Goal: Information Seeking & Learning: Learn about a topic

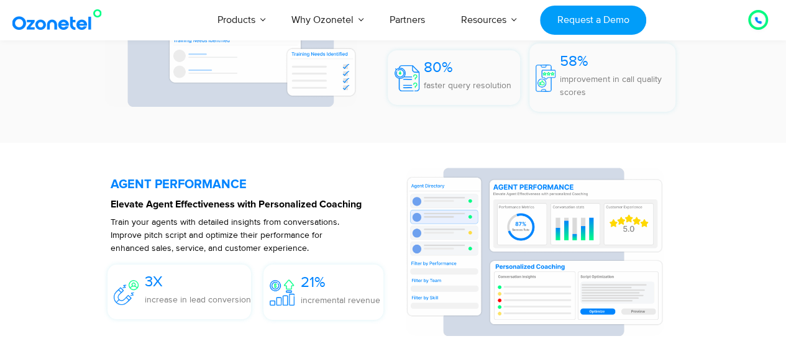
click at [463, 133] on div "QUALITY AUDITS Automate Quality Assurance from Every Conversation Analyze all c…" at bounding box center [393, 21] width 627 height 229
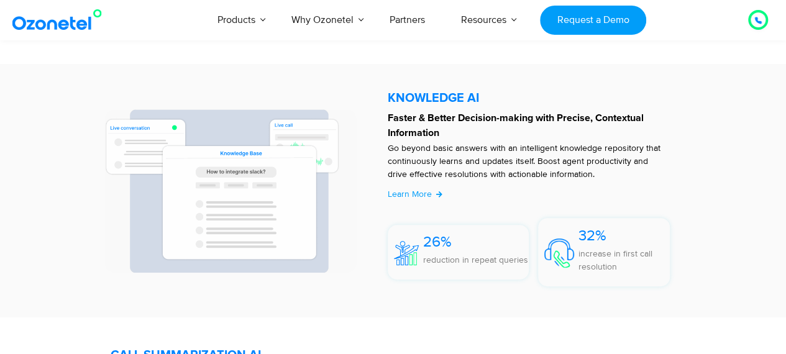
scroll to position [2534, 0]
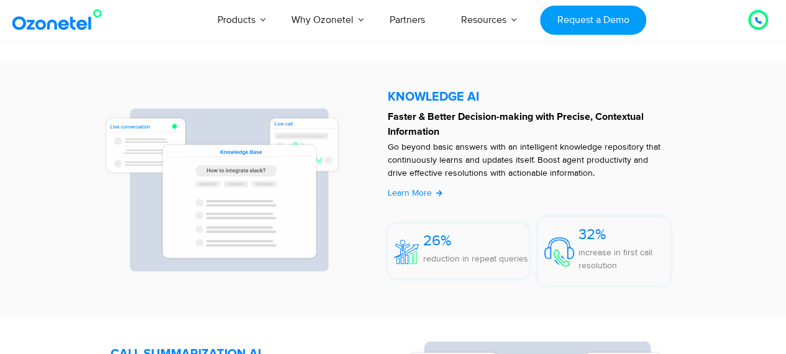
click at [414, 191] on span "Learn More" at bounding box center [410, 193] width 44 height 11
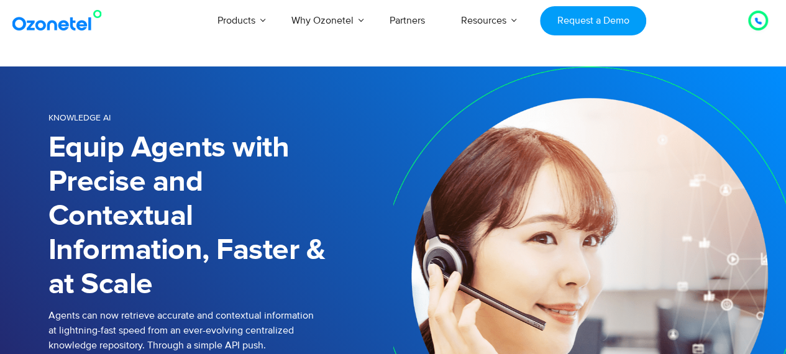
click at [324, 165] on h1 "Equip Agents with Precise and Contextual Information, Faster & at Scale" at bounding box center [220, 216] width 345 height 171
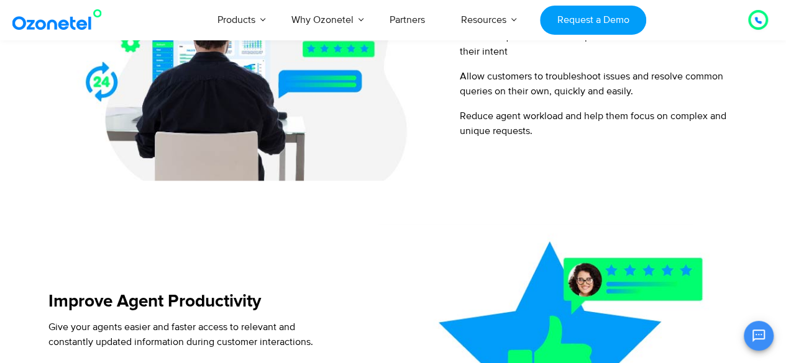
scroll to position [646, 0]
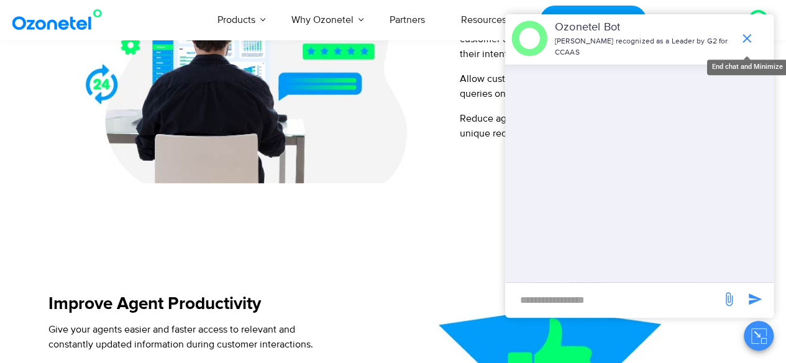
click at [748, 39] on icon "end chat or minimize" at bounding box center [746, 38] width 15 height 15
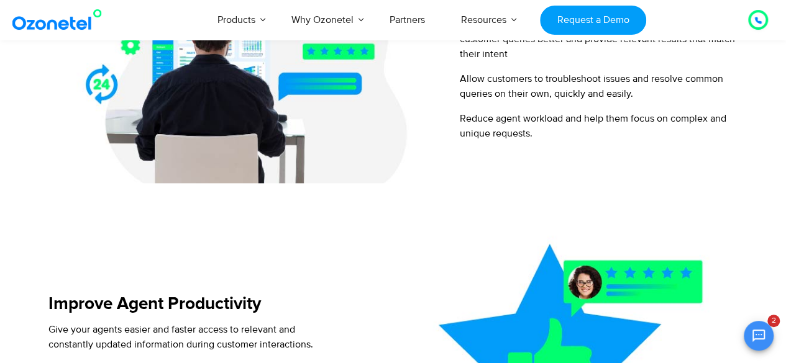
click at [431, 187] on div "Reimagine Your Knowledge Base Establish Reliable Self-service Channels By using…" at bounding box center [392, 330] width 689 height 847
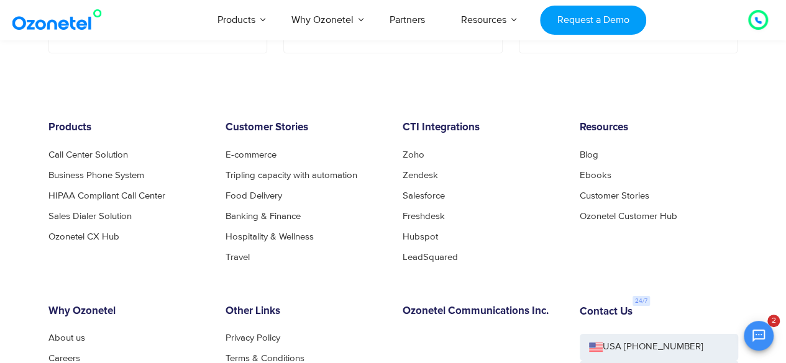
scroll to position [2261, 0]
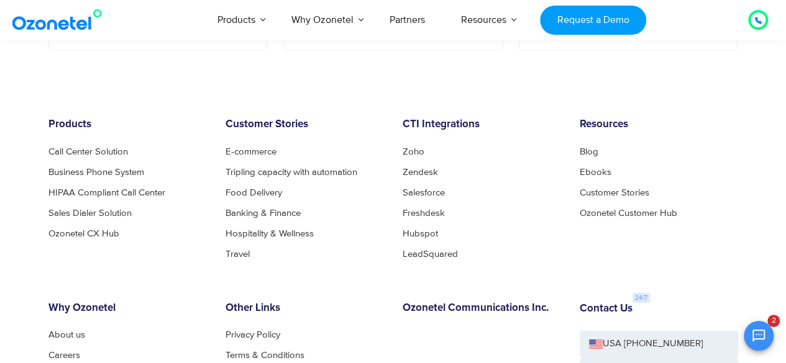
click at [380, 298] on div "Products Call Center Solution Business Phone System HIPAA Compliant Call Center…" at bounding box center [393, 307] width 708 height 376
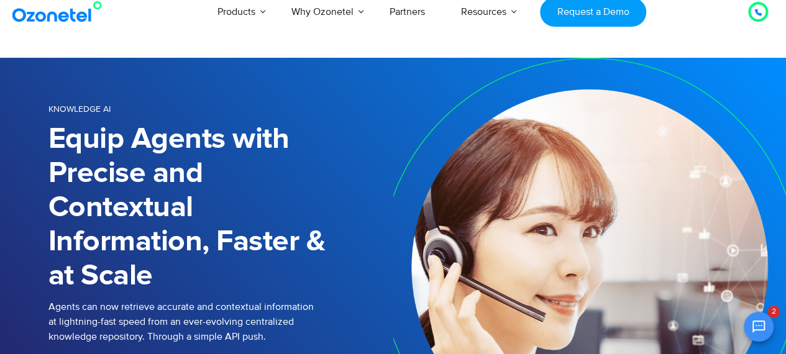
scroll to position [0, 0]
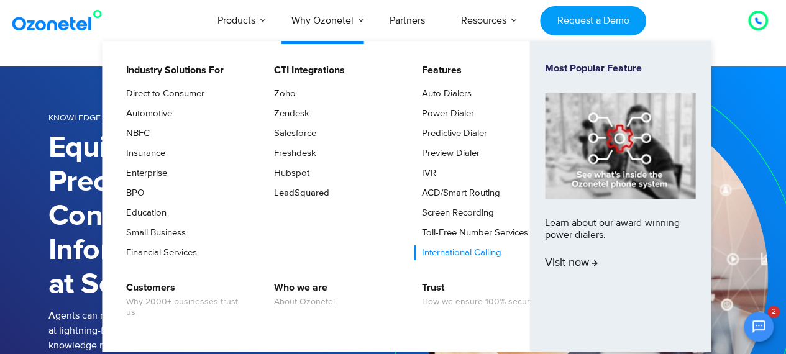
click at [449, 245] on link "International Calling" at bounding box center [458, 252] width 89 height 15
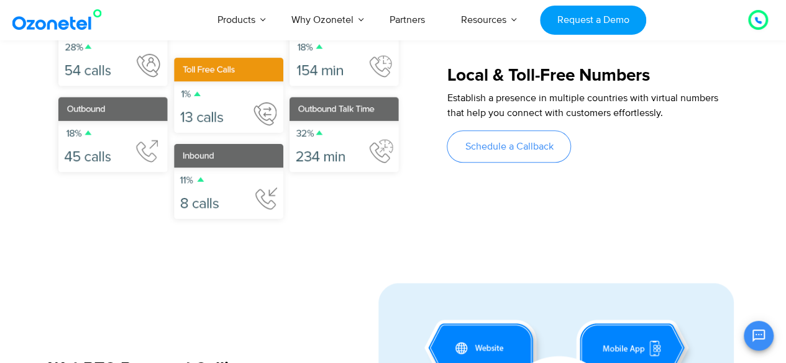
scroll to position [489, 0]
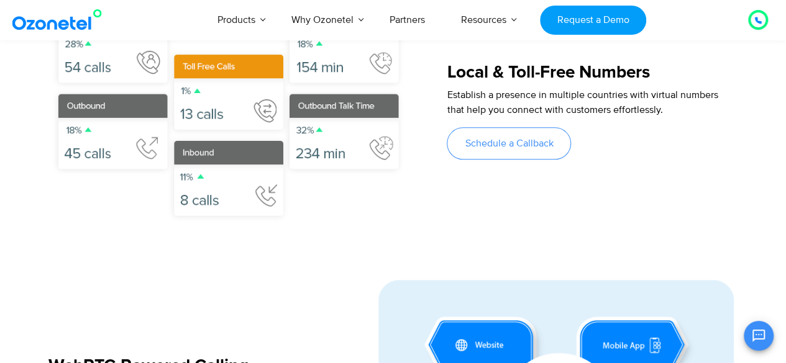
click at [480, 207] on div "Local & Toll-Free Numbers Establish a presence in multiple countries with virtu…" at bounding box center [591, 111] width 289 height 243
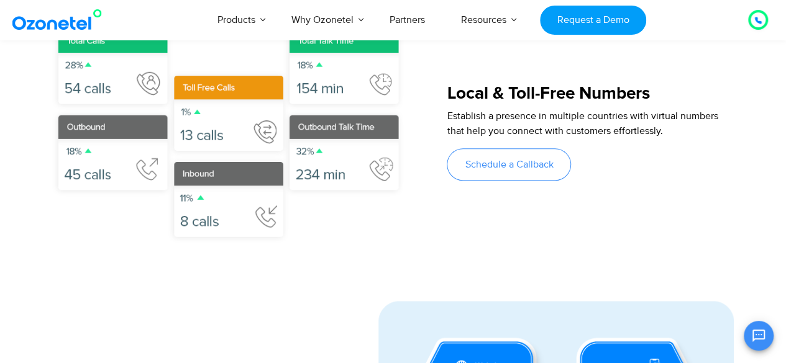
scroll to position [465, 0]
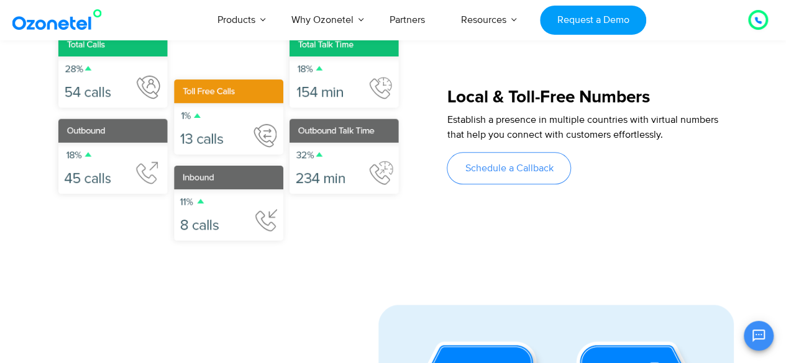
click at [627, 219] on div "Local & Toll-Free Numbers Establish a presence in multiple countries with virtu…" at bounding box center [591, 136] width 289 height 243
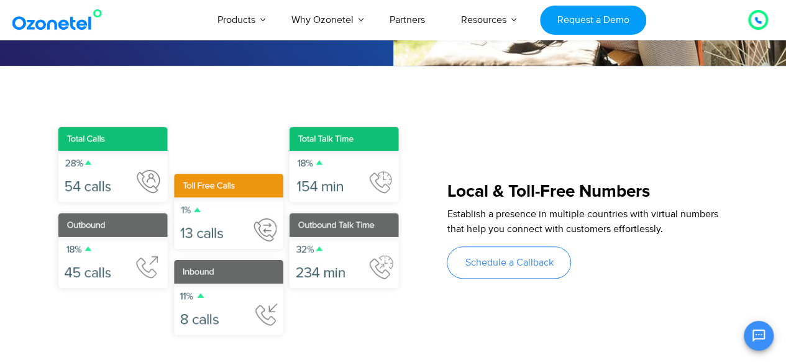
scroll to position [373, 0]
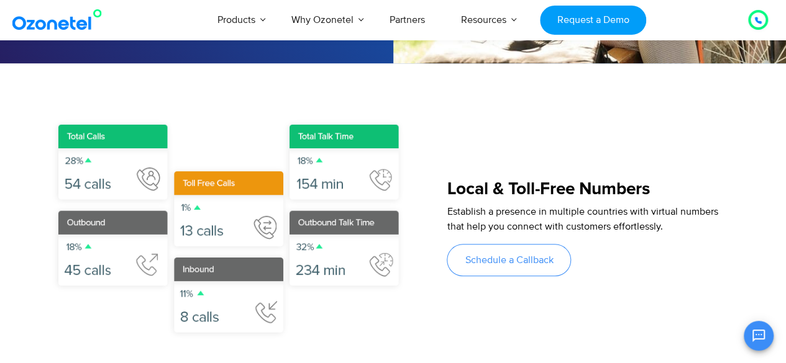
click at [714, 186] on h5 "Local & Toll-Free Numbers" at bounding box center [591, 189] width 289 height 17
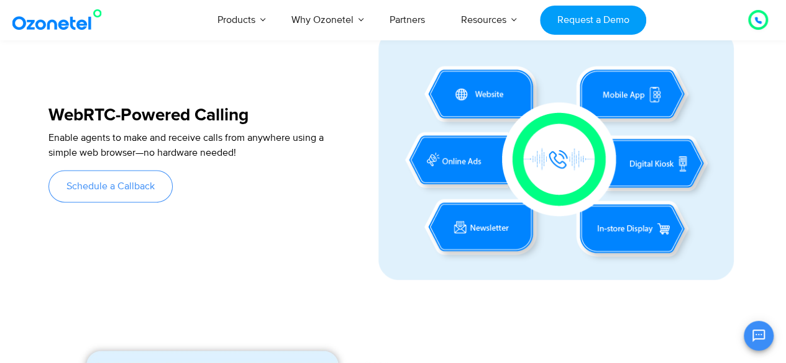
scroll to position [770, 0]
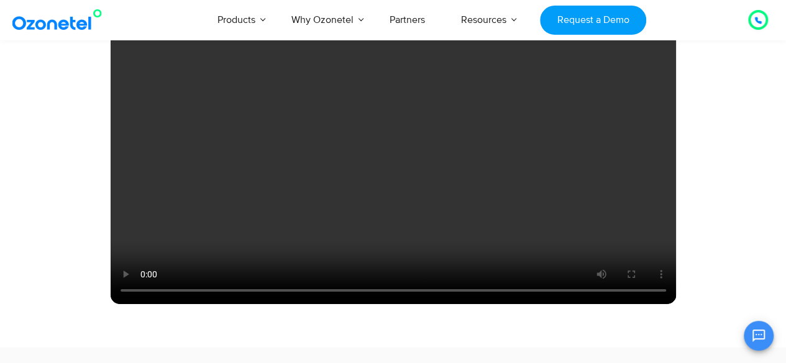
scroll to position [1814, 0]
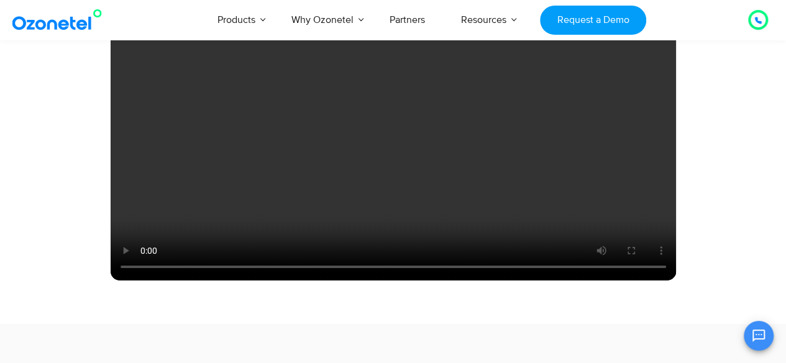
click at [334, 156] on video at bounding box center [393, 122] width 565 height 318
click at [732, 179] on div "Meet oneCXi the award-winning unified platform that redefines customer experien…" at bounding box center [392, 78] width 689 height 492
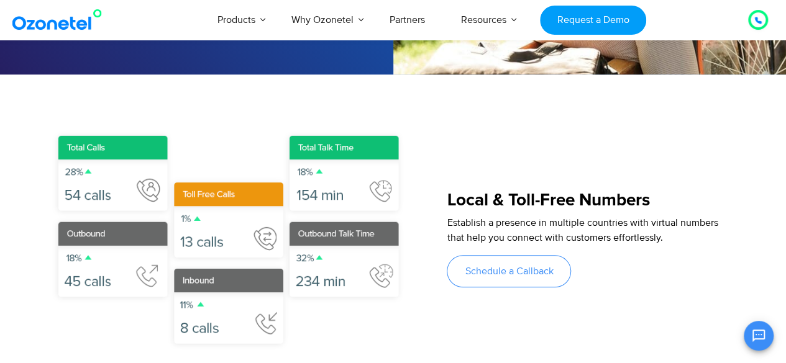
scroll to position [373, 0]
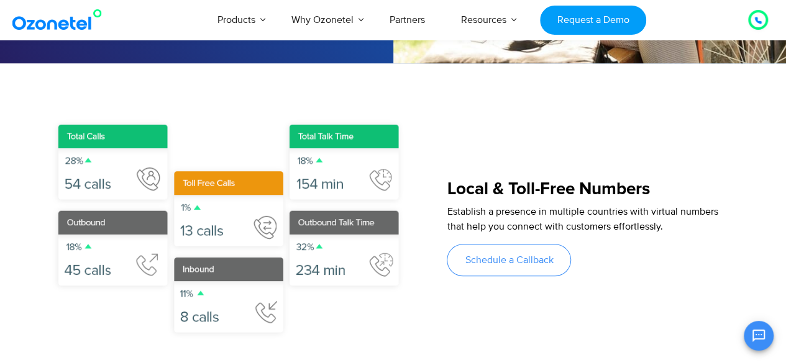
click at [429, 131] on div at bounding box center [247, 228] width 399 height 243
click at [409, 20] on link "Partners" at bounding box center [406, 19] width 71 height 41
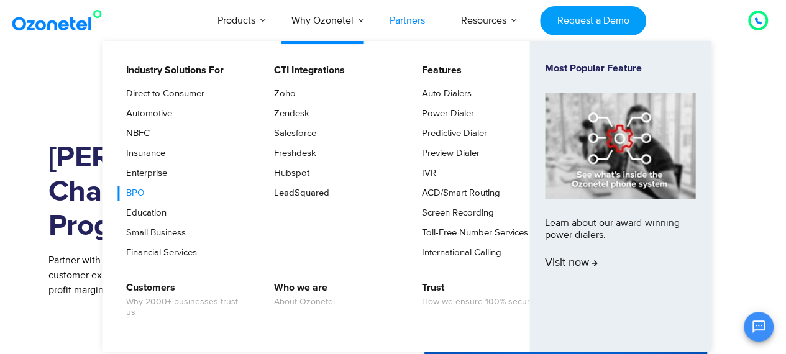
click at [137, 191] on link "BPO" at bounding box center [132, 193] width 28 height 15
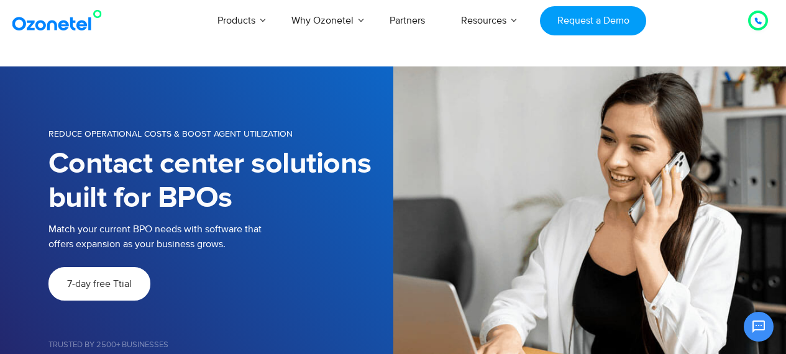
click at [362, 164] on h1 "Contact center solutions built for BPOs" at bounding box center [211, 181] width 326 height 68
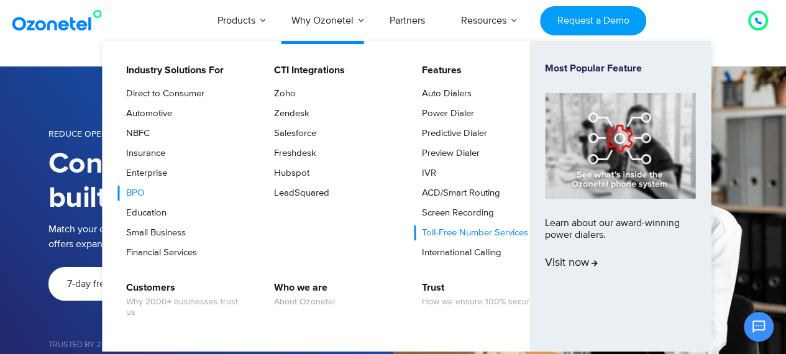
click at [459, 227] on link "Toll-Free Number Services" at bounding box center [472, 232] width 116 height 15
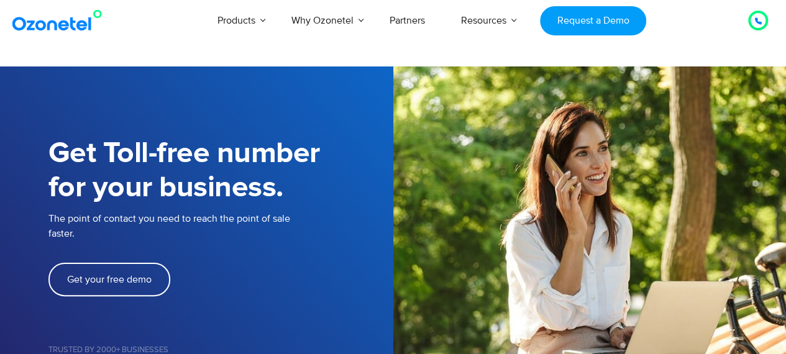
click at [340, 178] on h1 "Get Toll-free number for your business." at bounding box center [220, 171] width 345 height 68
